Goal: Obtain resource: Obtain resource

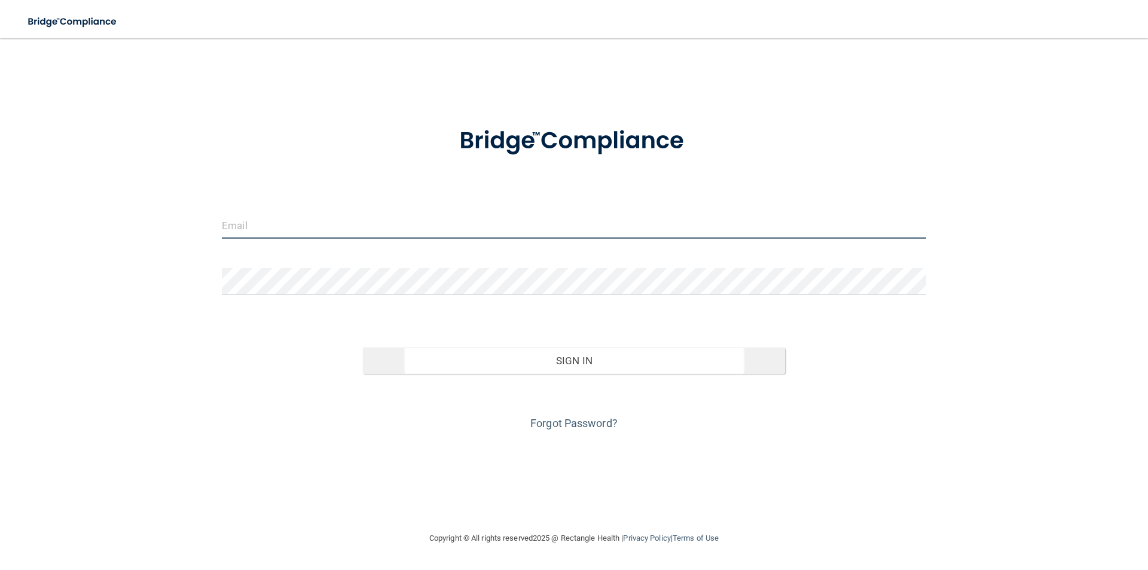
type input "[EMAIL_ADDRESS][DOMAIN_NAME]"
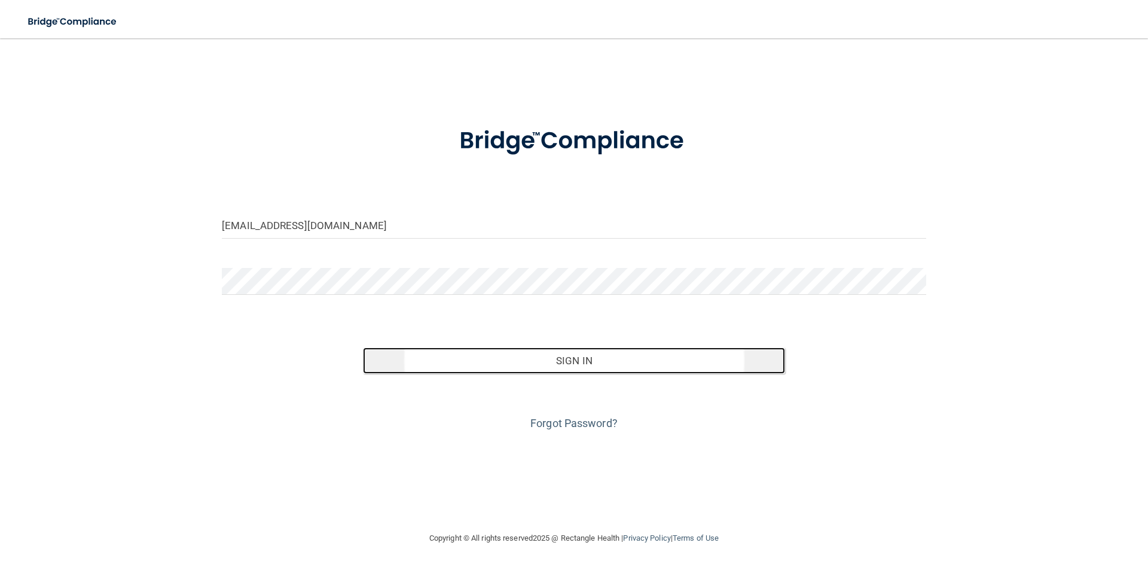
click at [526, 358] on button "Sign In" at bounding box center [574, 360] width 423 height 26
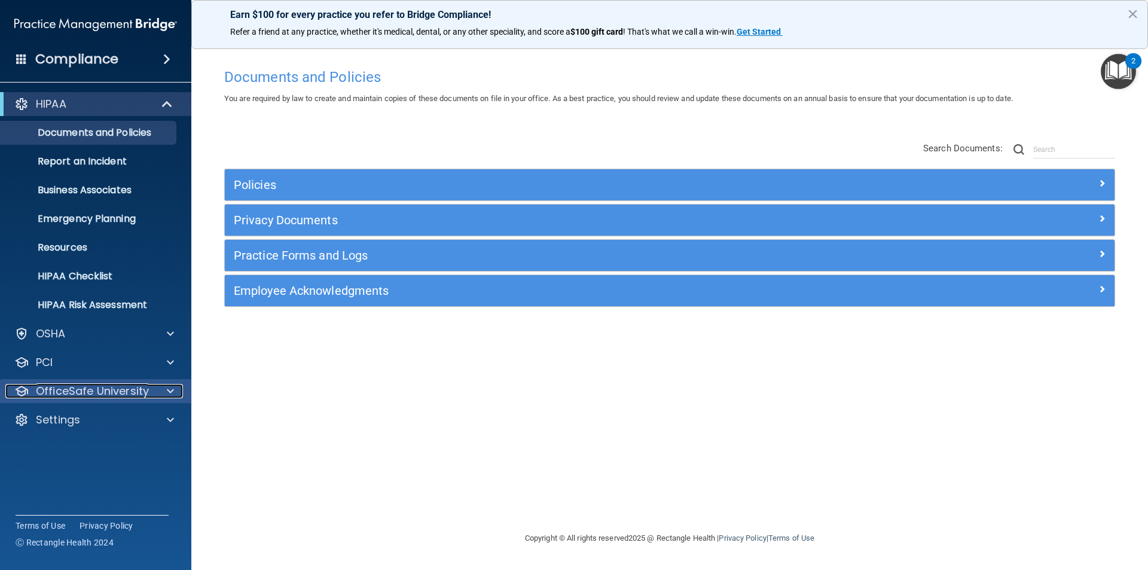
click at [92, 393] on p "OfficeSafe University" at bounding box center [92, 391] width 113 height 14
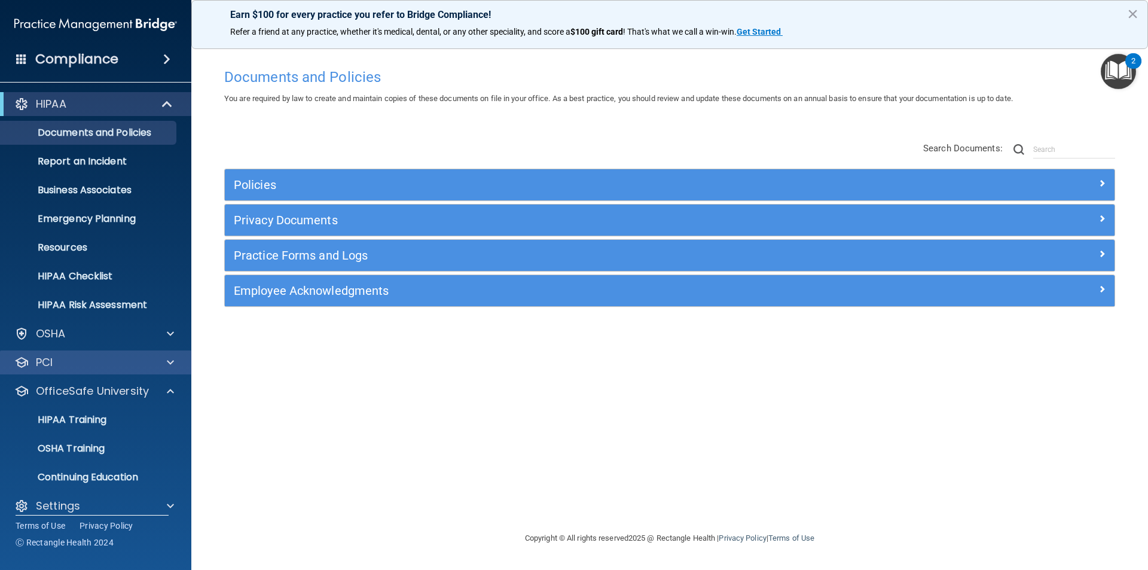
click at [88, 372] on div "PCI" at bounding box center [96, 362] width 192 height 24
click at [167, 329] on span at bounding box center [170, 334] width 7 height 14
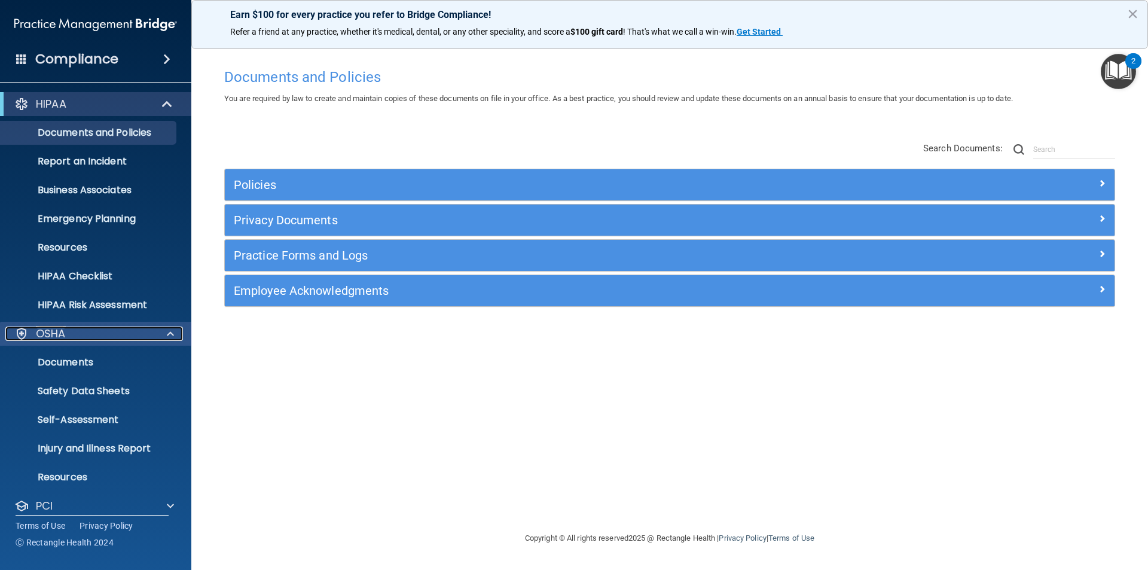
click at [167, 329] on span at bounding box center [170, 334] width 7 height 14
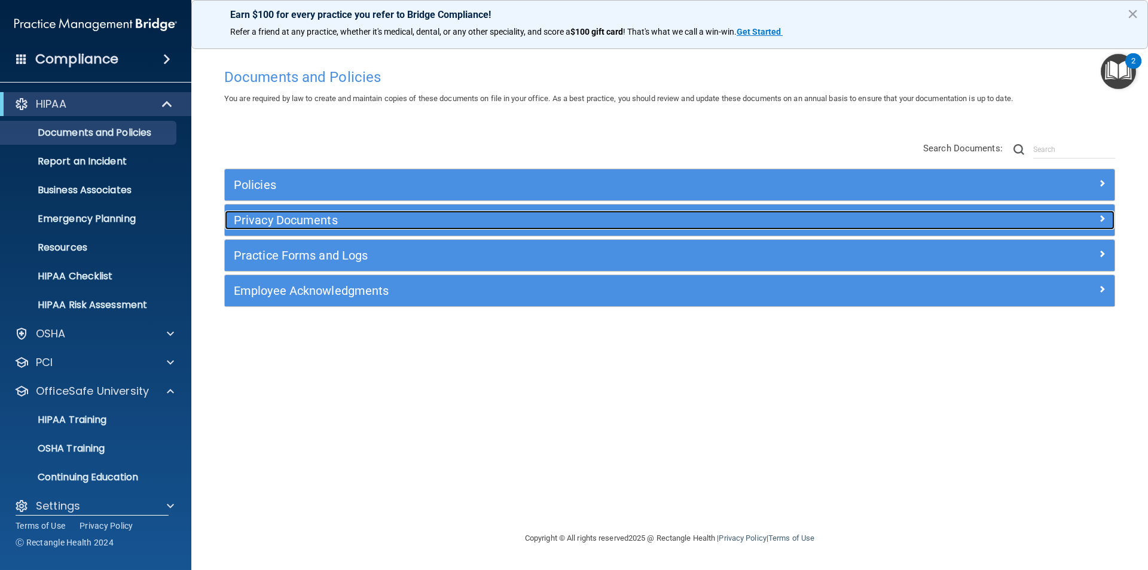
click at [274, 224] on h5 "Privacy Documents" at bounding box center [559, 220] width 650 height 13
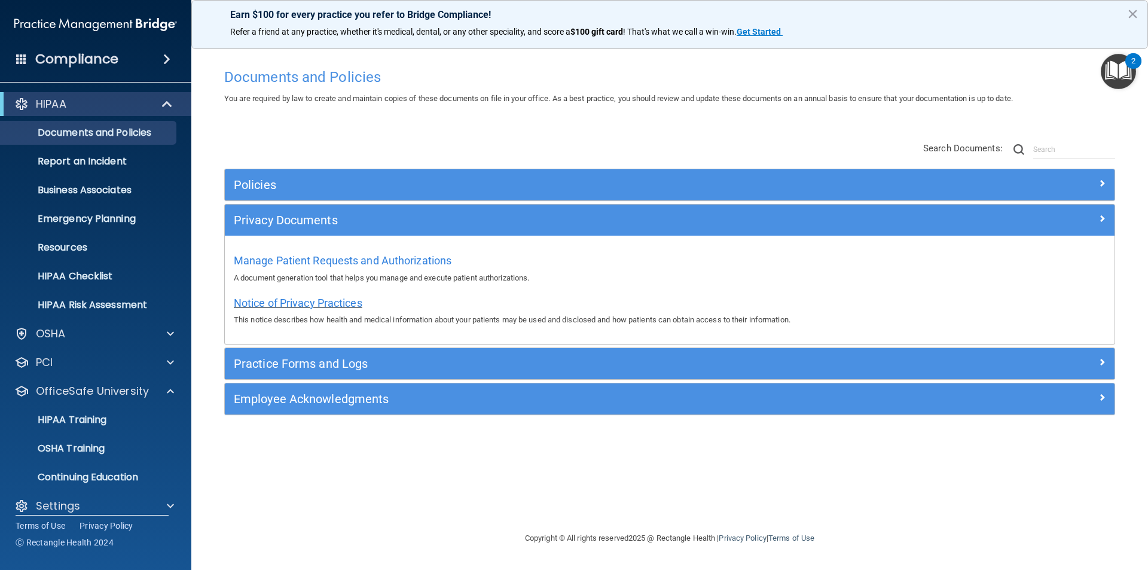
click at [291, 306] on span "Notice of Privacy Practices" at bounding box center [298, 303] width 129 height 13
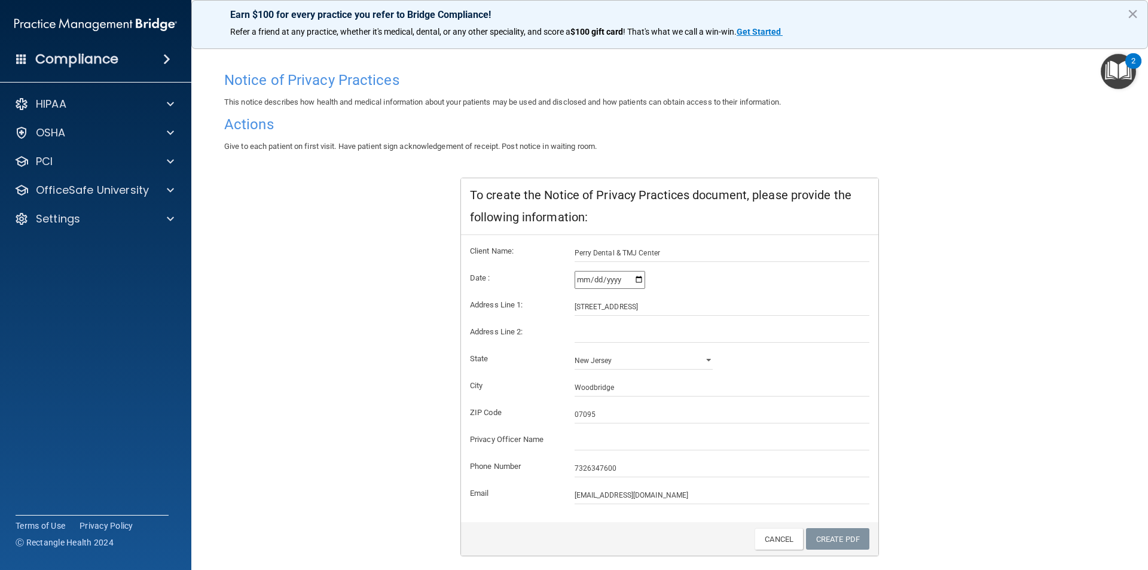
scroll to position [94, 0]
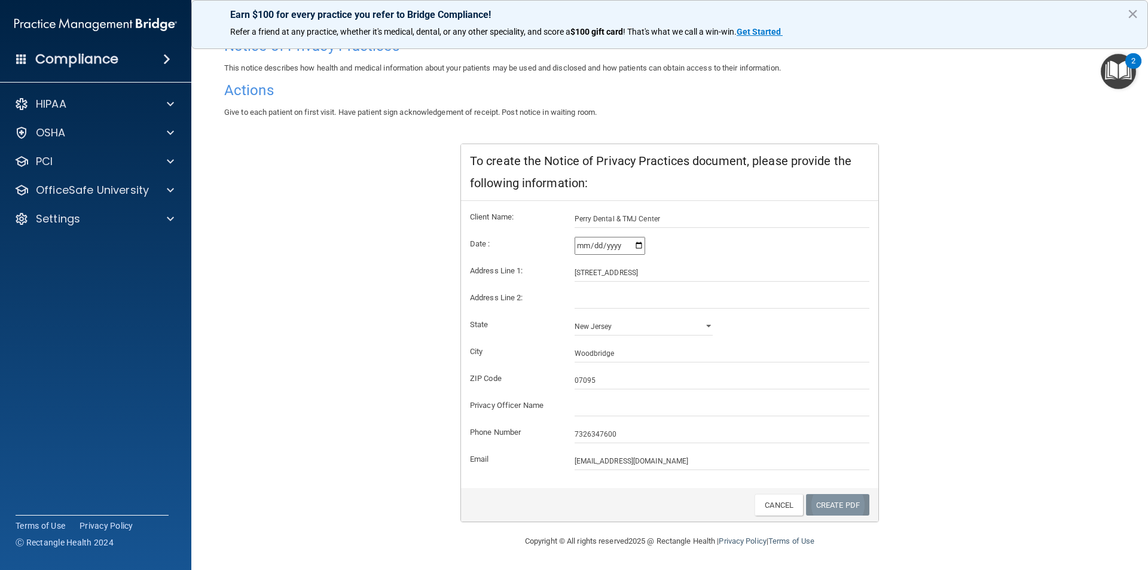
click at [836, 513] on link "Create PDF" at bounding box center [837, 505] width 63 height 22
click at [612, 410] on input "text" at bounding box center [722, 407] width 295 height 18
click at [861, 500] on link "Create PDF" at bounding box center [837, 505] width 63 height 22
click at [646, 395] on form "Client Name: Perry Dental & TMJ Center Date : [DATE] Address Line 1: 168 Main S…" at bounding box center [670, 340] width 400 height 260
click at [639, 407] on input "text" at bounding box center [722, 407] width 295 height 18
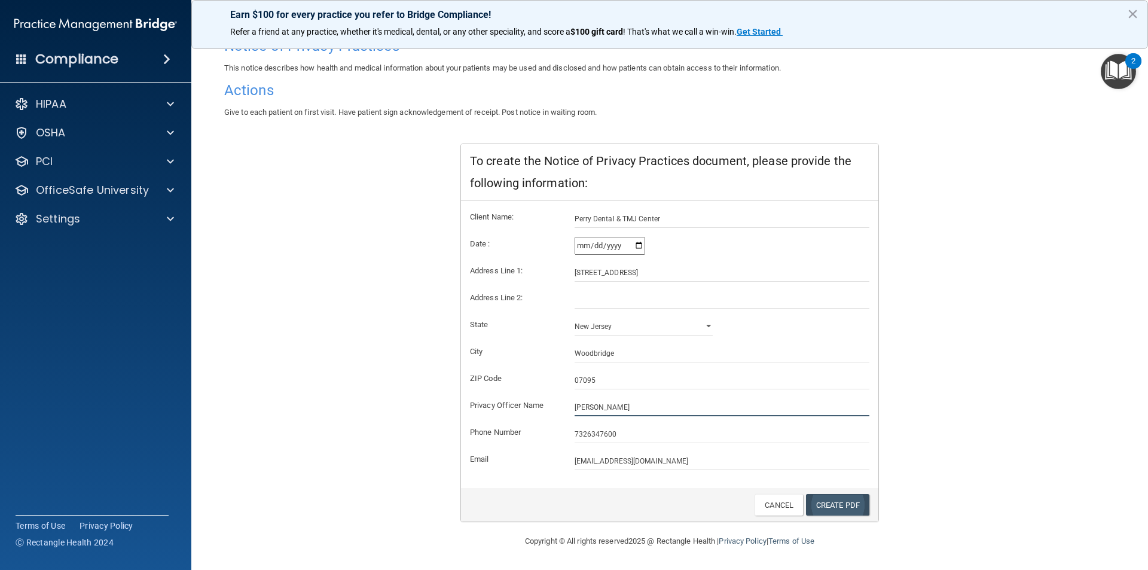
type input "[PERSON_NAME]"
click at [852, 503] on link "Create PDF" at bounding box center [837, 505] width 63 height 22
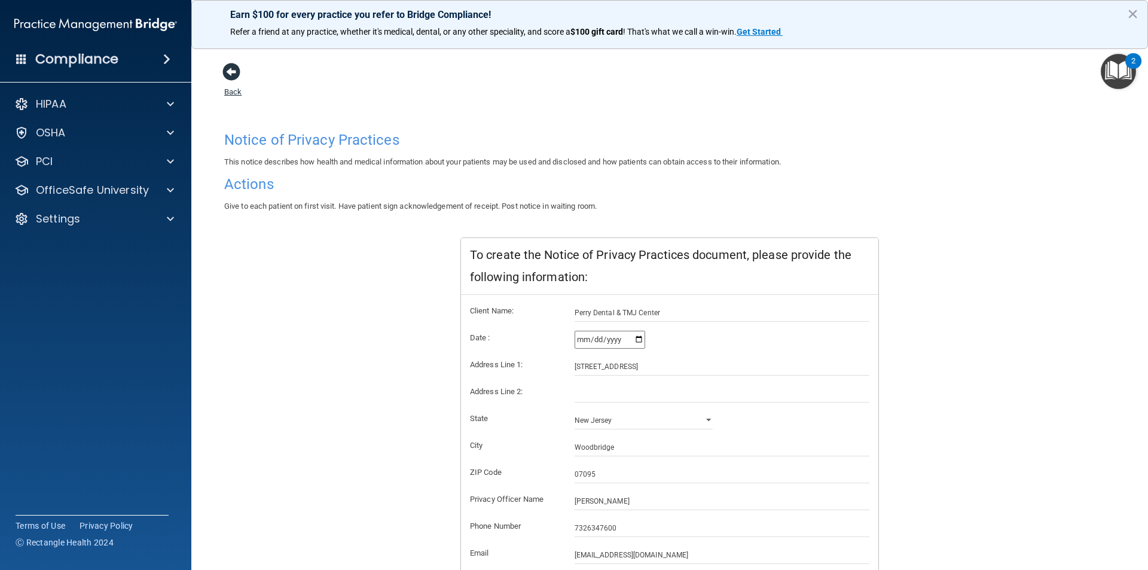
click at [233, 76] on span at bounding box center [231, 72] width 18 height 18
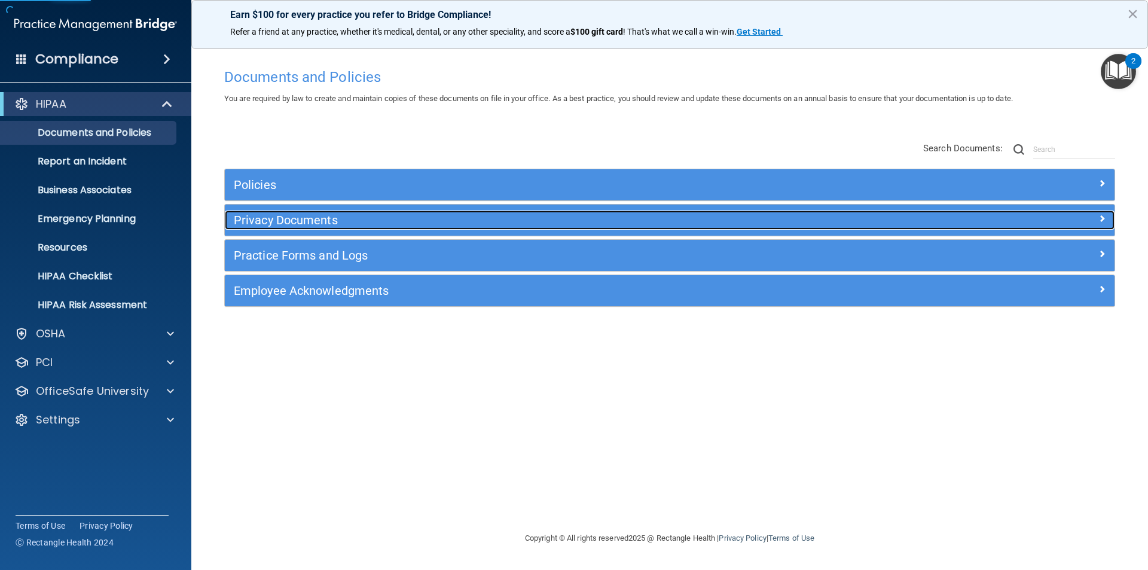
click at [339, 228] on div "Privacy Documents" at bounding box center [558, 220] width 667 height 19
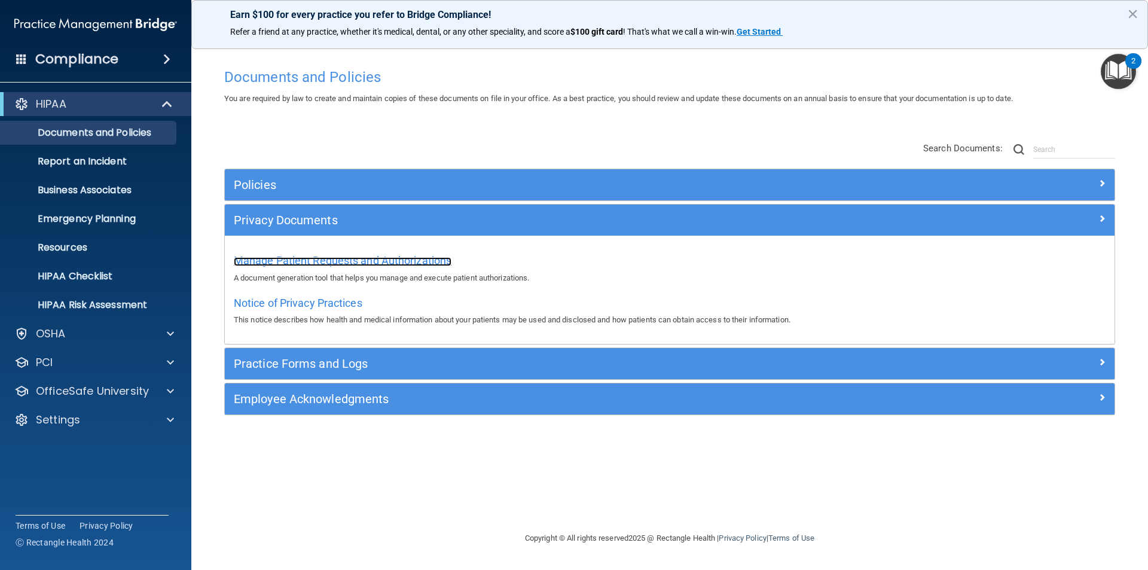
click at [350, 261] on span "Manage Patient Requests and Authorizations" at bounding box center [343, 260] width 218 height 13
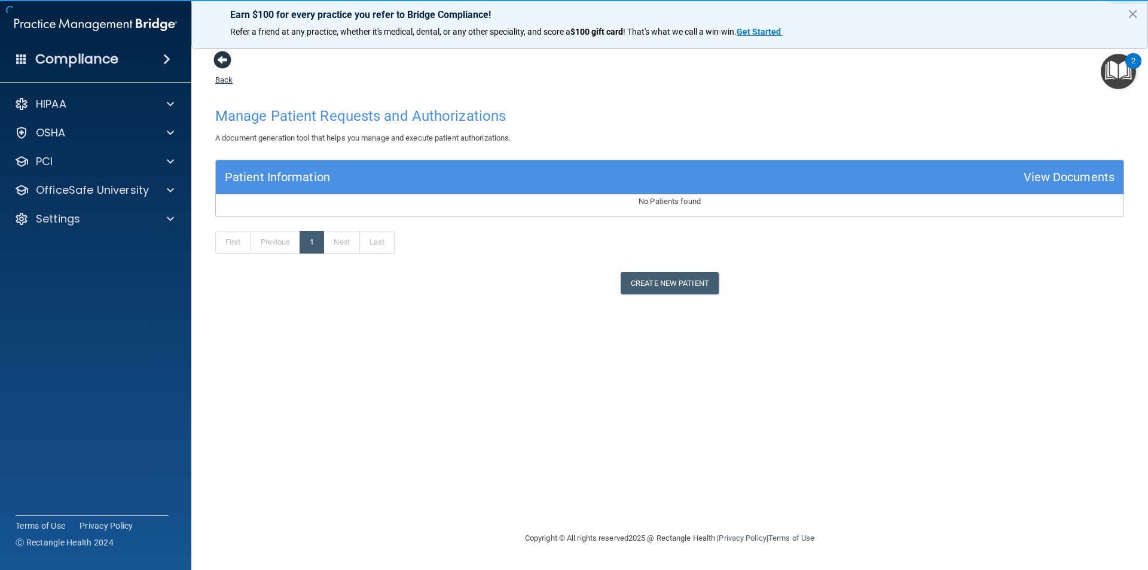
click at [214, 64] on span at bounding box center [223, 60] width 18 height 18
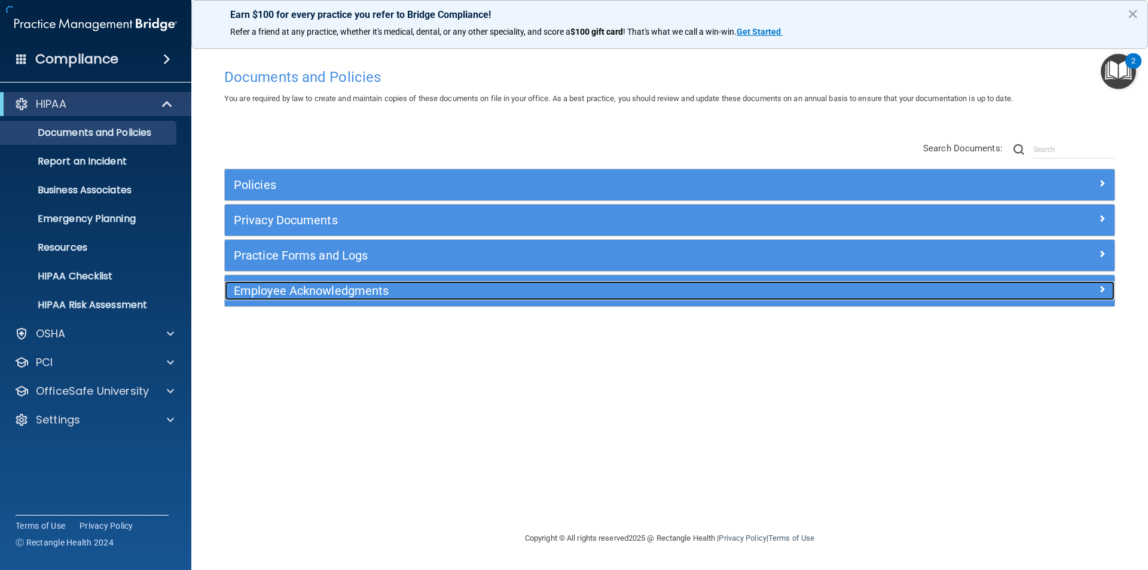
click at [316, 292] on h5 "Employee Acknowledgments" at bounding box center [559, 290] width 650 height 13
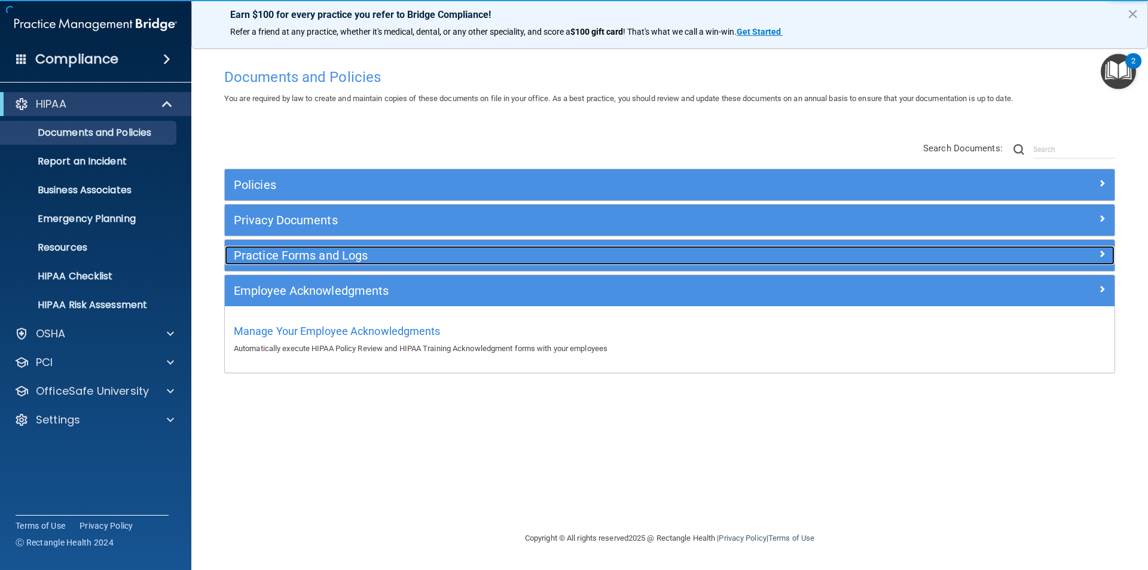
click at [324, 261] on h5 "Practice Forms and Logs" at bounding box center [559, 255] width 650 height 13
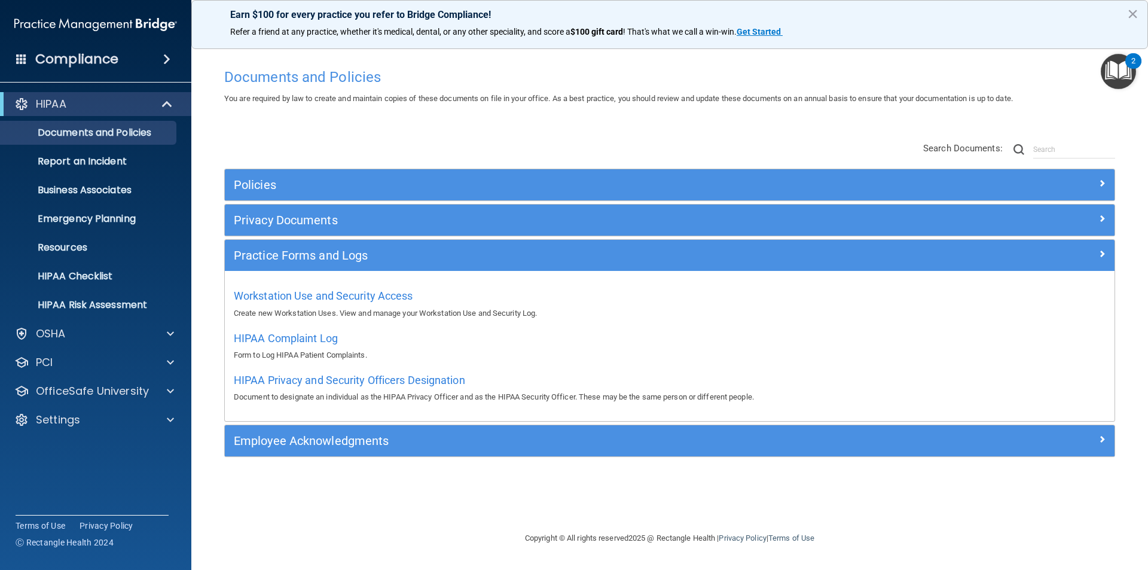
click at [365, 388] on div "HIPAA Privacy and Security Officers Designation Document to designate an indivi…" at bounding box center [670, 387] width 872 height 34
click at [365, 383] on span "HIPAA Privacy and Security Officers Designation" at bounding box center [349, 380] width 231 height 13
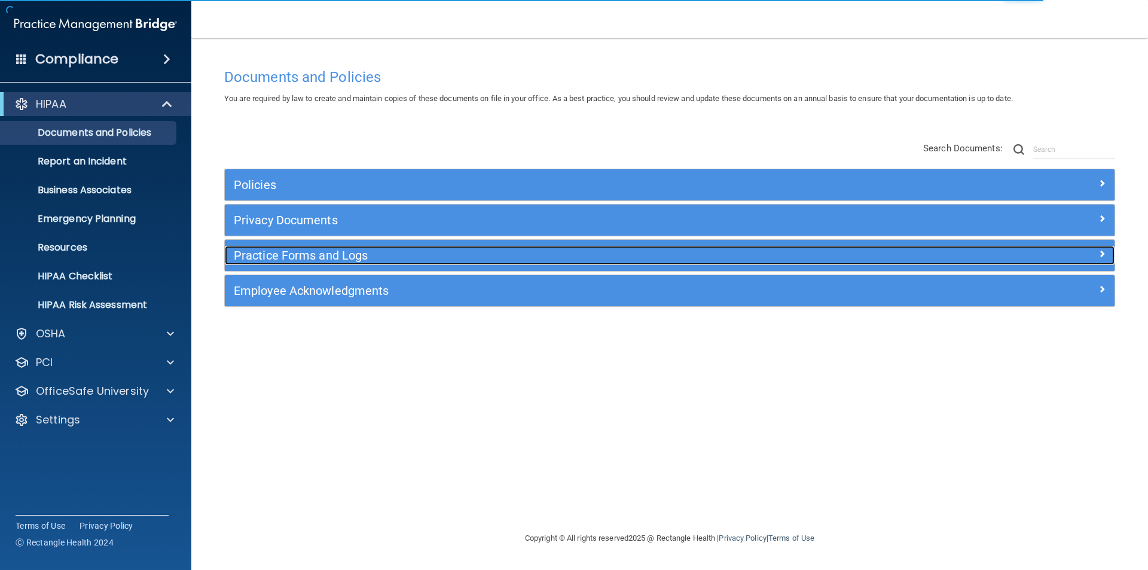
click at [336, 256] on h5 "Practice Forms and Logs" at bounding box center [559, 255] width 650 height 13
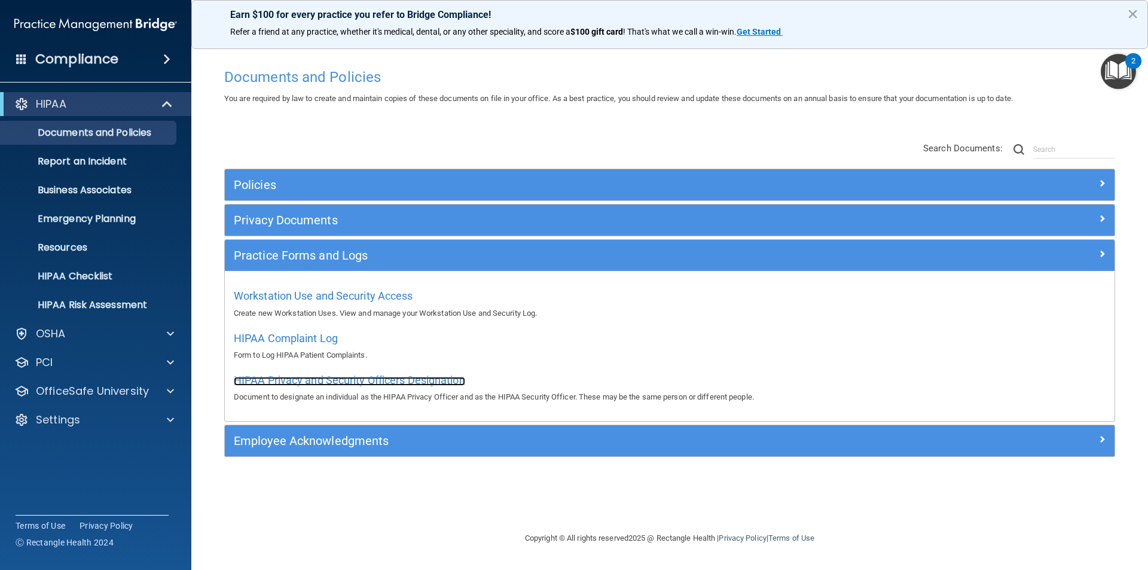
click at [307, 380] on span "HIPAA Privacy and Security Officers Designation" at bounding box center [349, 380] width 231 height 13
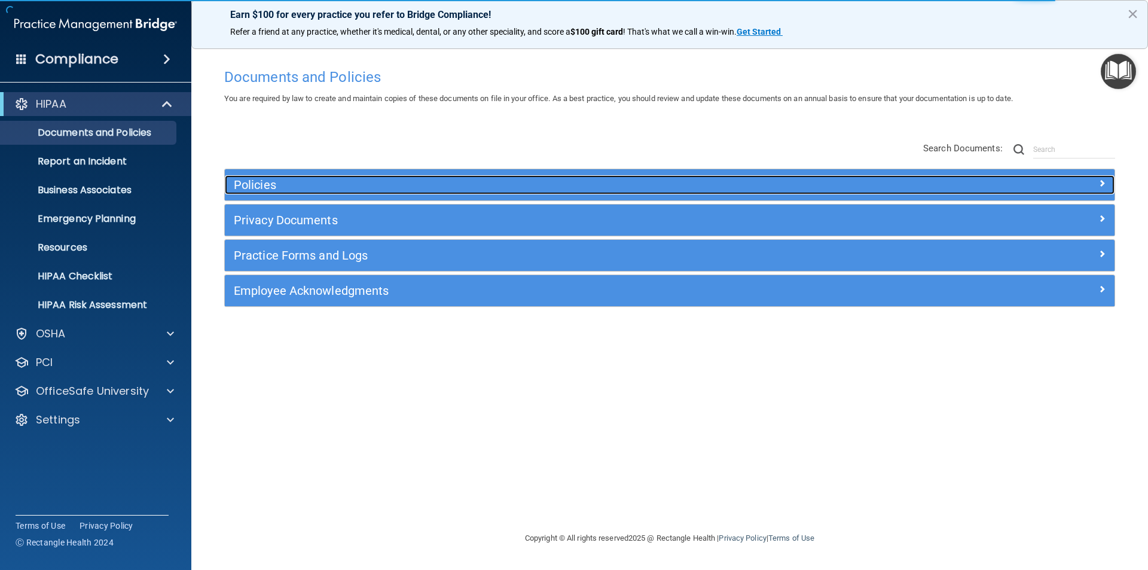
click at [366, 185] on h5 "Policies" at bounding box center [559, 184] width 650 height 13
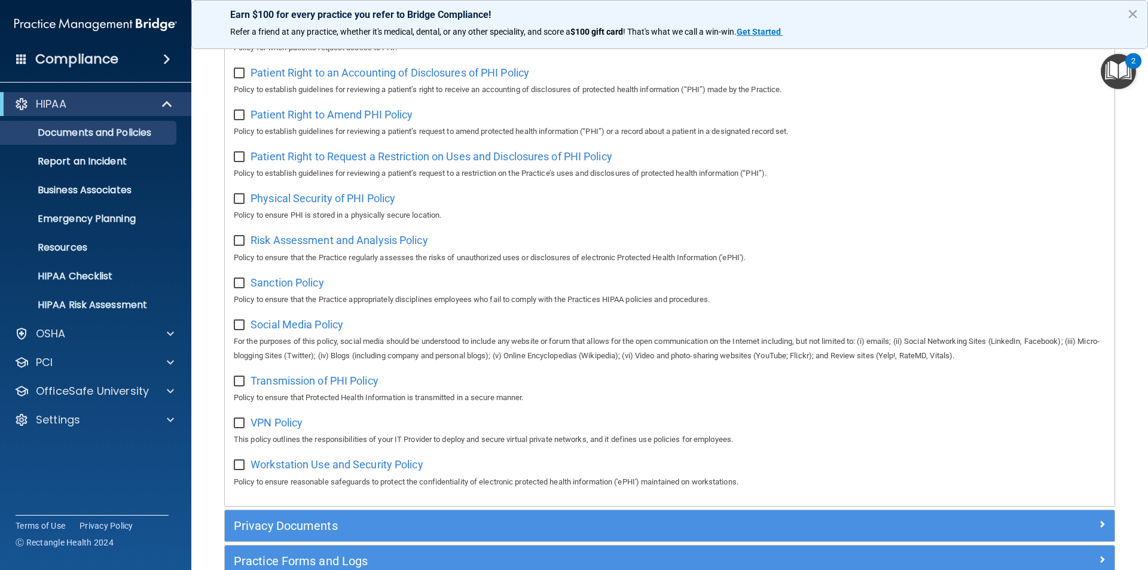
scroll to position [718, 0]
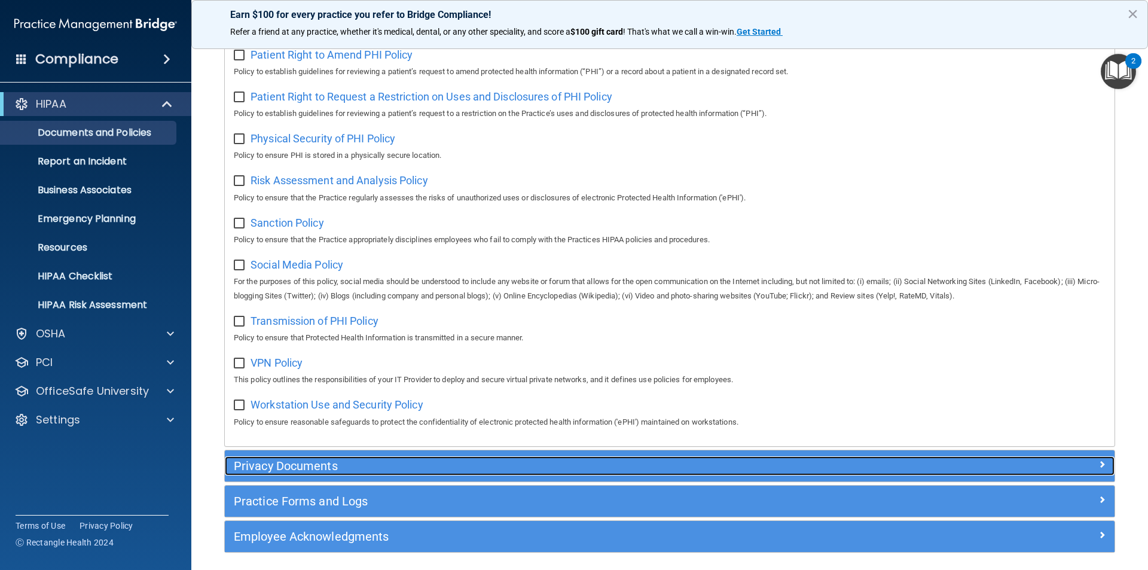
click at [251, 473] on h5 "Privacy Documents" at bounding box center [559, 465] width 650 height 13
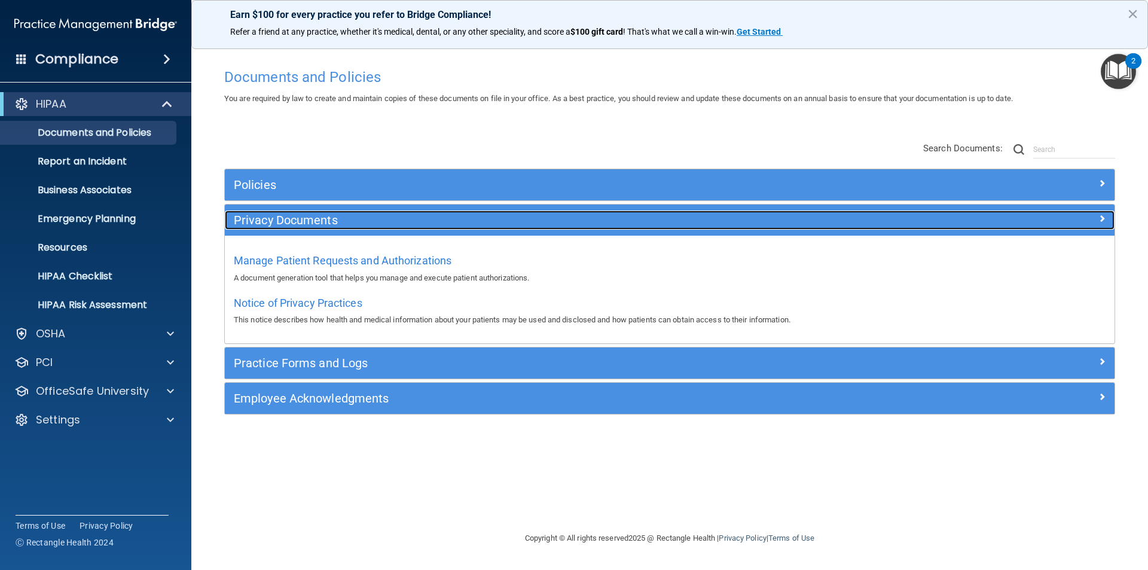
scroll to position [0, 0]
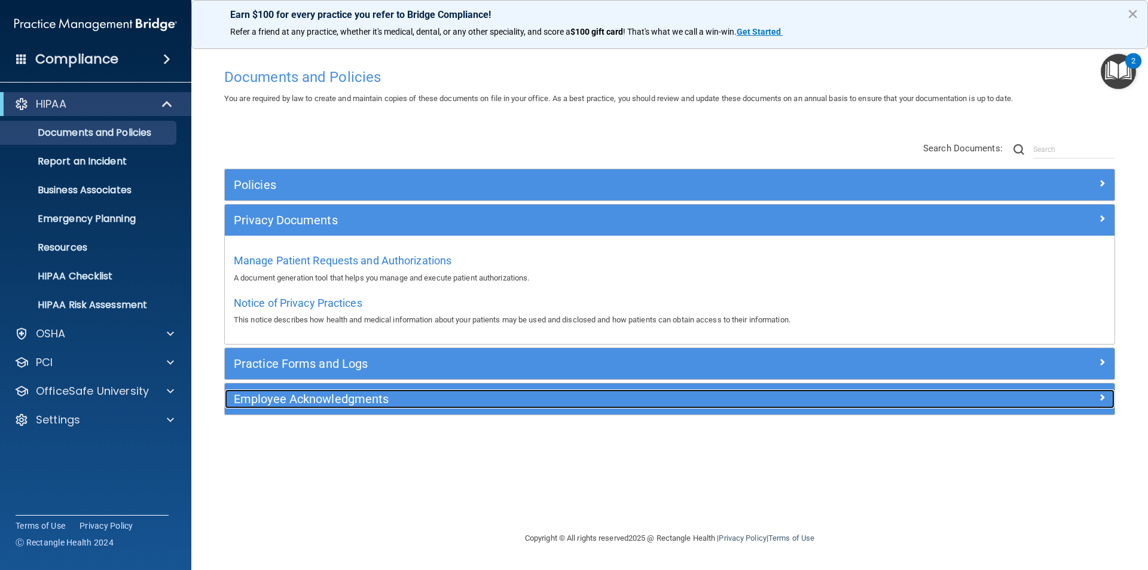
click at [288, 399] on h5 "Employee Acknowledgments" at bounding box center [559, 398] width 650 height 13
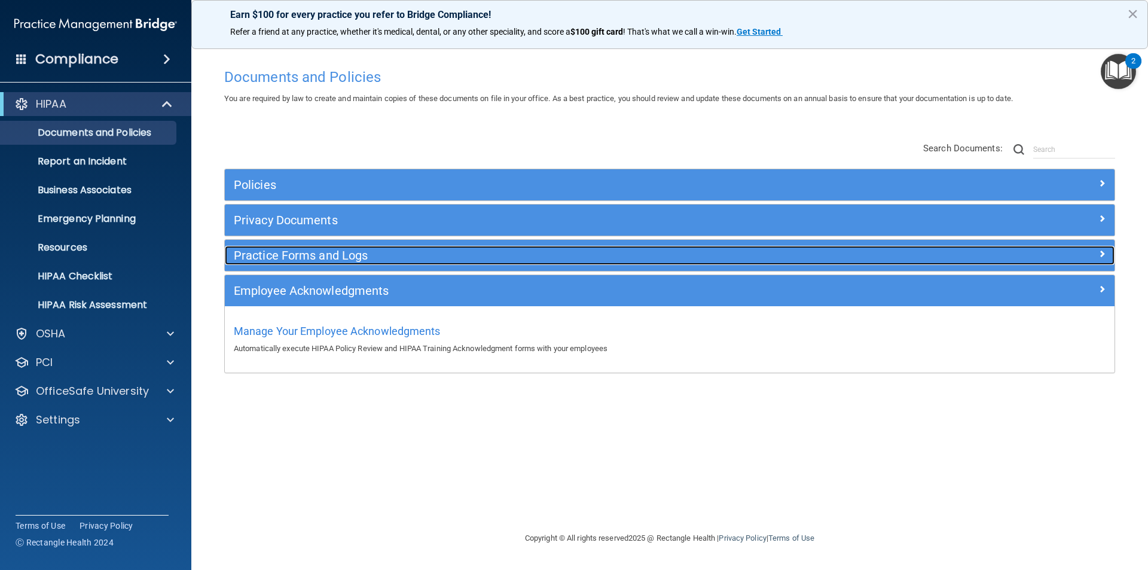
click at [330, 258] on h5 "Practice Forms and Logs" at bounding box center [559, 255] width 650 height 13
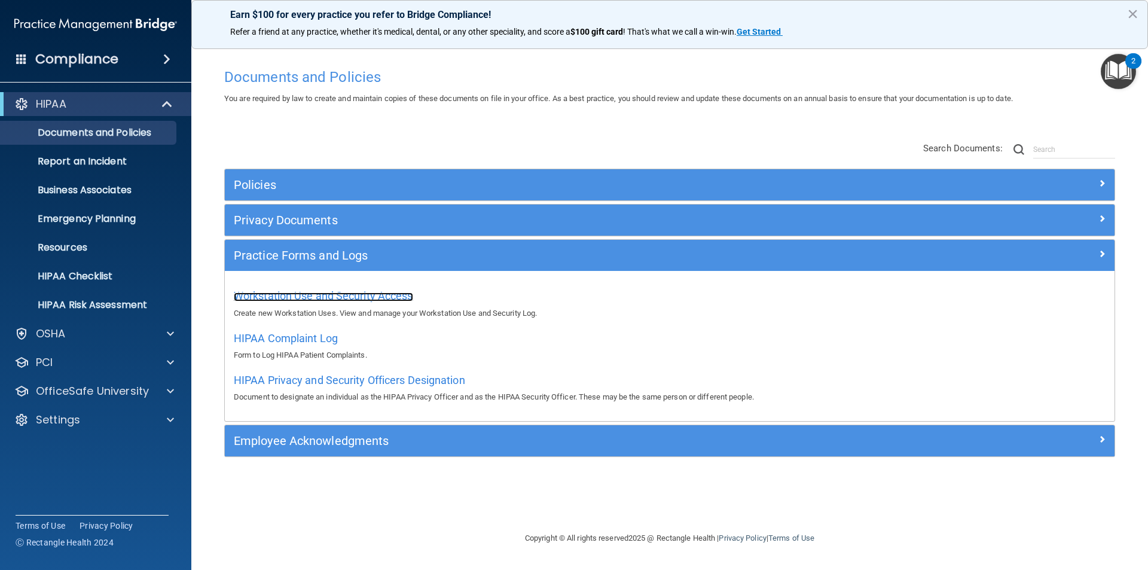
click at [321, 299] on span "Workstation Use and Security Access" at bounding box center [323, 295] width 179 height 13
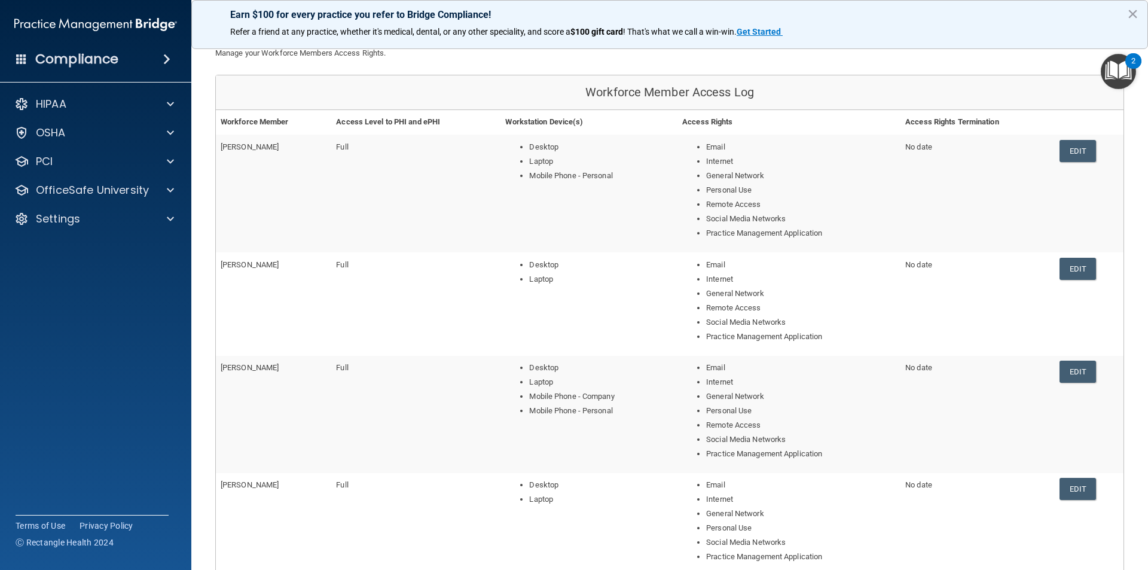
scroll to position [25, 0]
